Goal: Find specific page/section: Find specific page/section

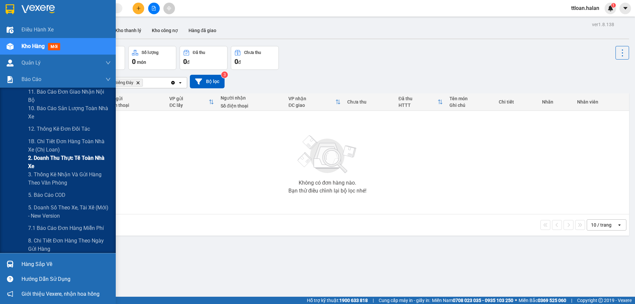
click at [73, 159] on span "2. Doanh thu thực tế toàn nhà xe" at bounding box center [69, 162] width 83 height 17
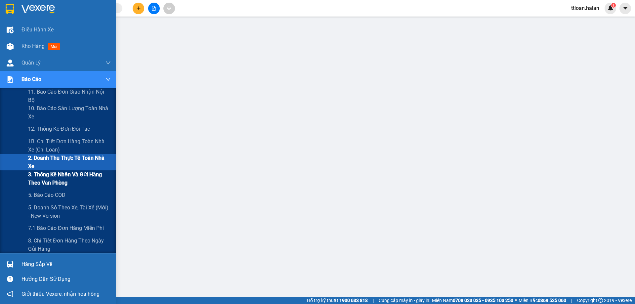
click at [79, 175] on span "3. Thống kê nhận và gửi hàng theo văn phòng" at bounding box center [69, 178] width 83 height 17
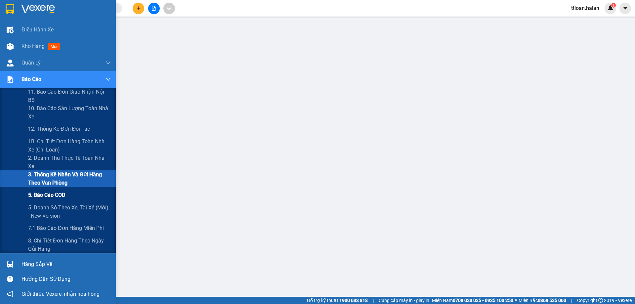
scroll to position [16, 0]
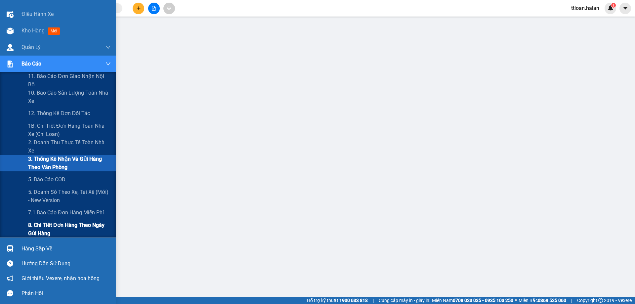
click at [79, 227] on span "8. Chi tiết đơn hàng theo ngày gửi hàng" at bounding box center [69, 229] width 83 height 17
